Goal: Information Seeking & Learning: Learn about a topic

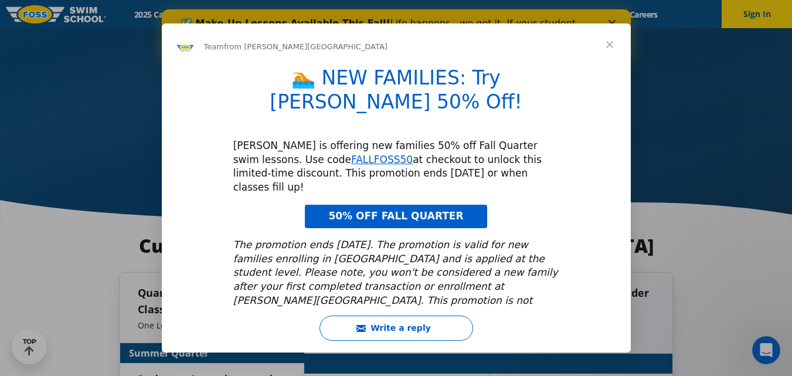
scroll to position [2421, 0]
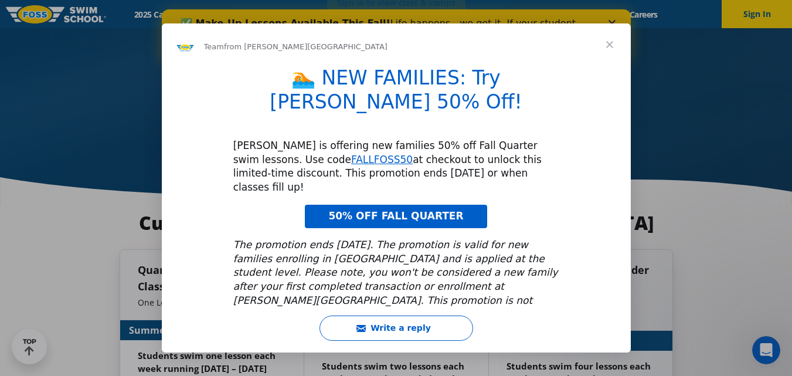
click at [613, 49] on span "Close" at bounding box center [609, 44] width 42 height 42
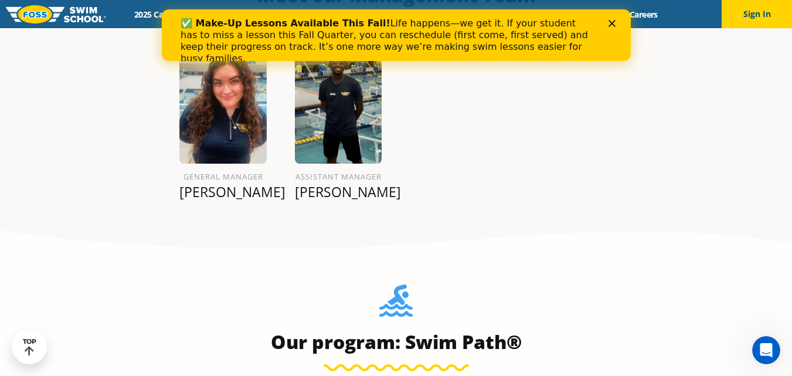
scroll to position [0, 0]
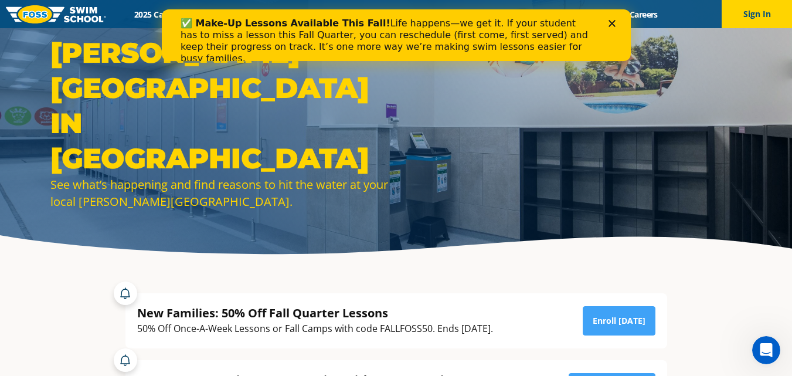
click at [613, 22] on polygon "Close" at bounding box center [611, 23] width 7 height 7
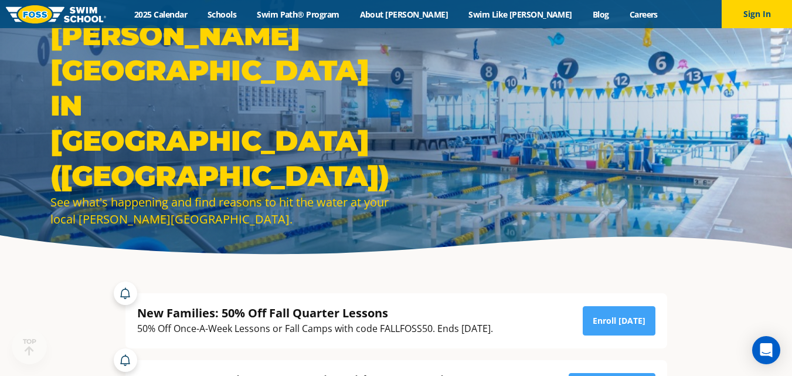
scroll to position [469, 0]
